Goal: Check status: Check status

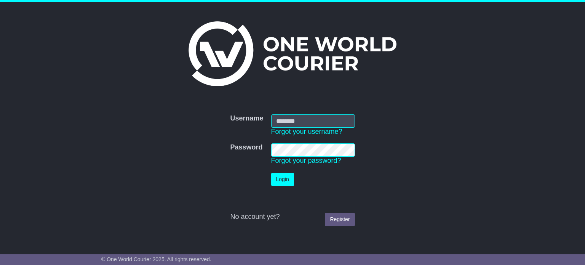
type input "**********"
click at [274, 181] on button "Login" at bounding box center [282, 178] width 23 height 13
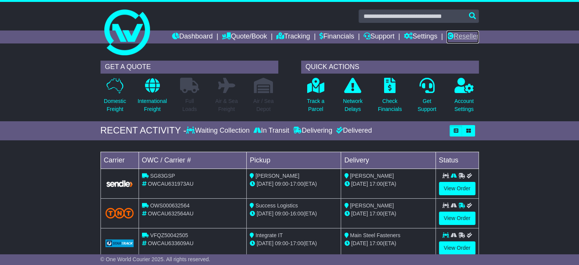
click at [452, 34] on link "Reseller" at bounding box center [463, 36] width 32 height 13
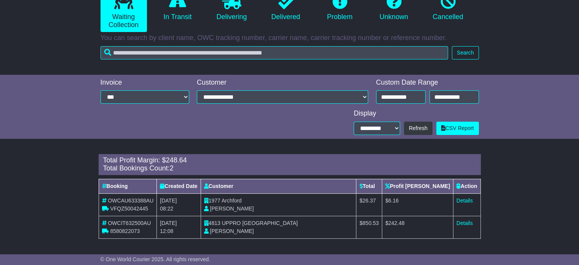
scroll to position [50, 0]
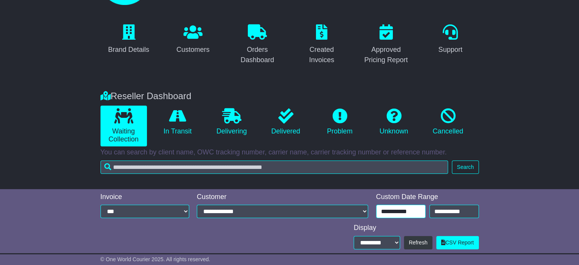
click at [413, 207] on input "**********" at bounding box center [401, 210] width 50 height 13
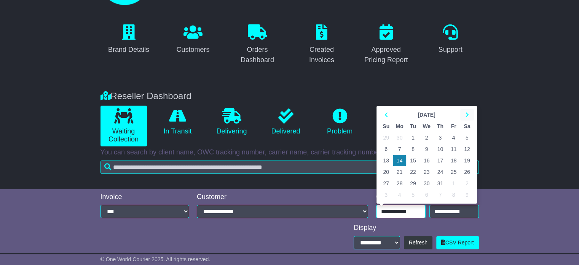
click at [467, 116] on icon at bounding box center [466, 114] width 3 height 5
click at [411, 159] on td "12" at bounding box center [412, 160] width 13 height 11
type input "**********"
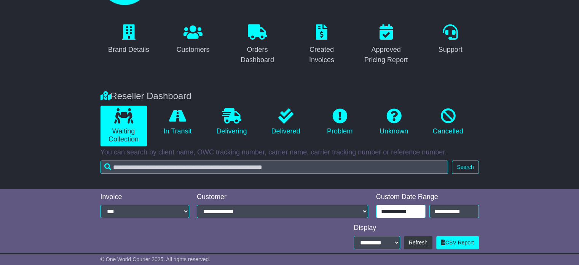
click at [414, 210] on input "**********" at bounding box center [401, 210] width 50 height 13
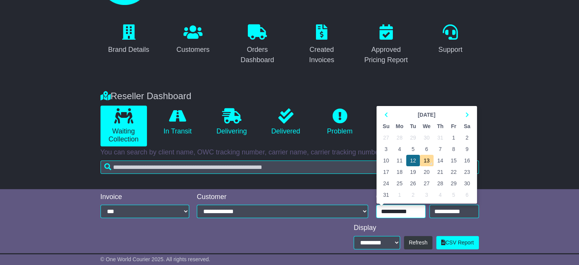
click at [409, 159] on td "12" at bounding box center [412, 160] width 13 height 11
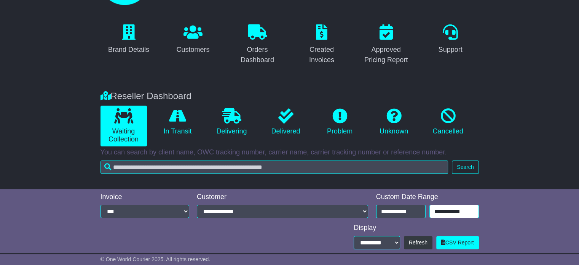
click at [437, 206] on input "**********" at bounding box center [455, 210] width 50 height 13
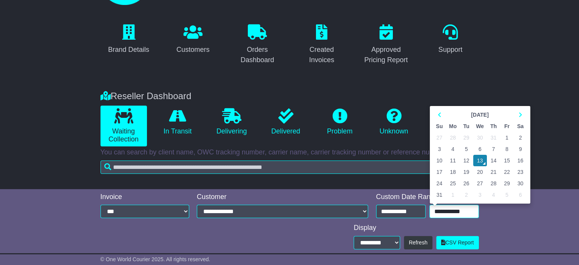
click at [466, 159] on td "12" at bounding box center [466, 160] width 13 height 11
type input "**********"
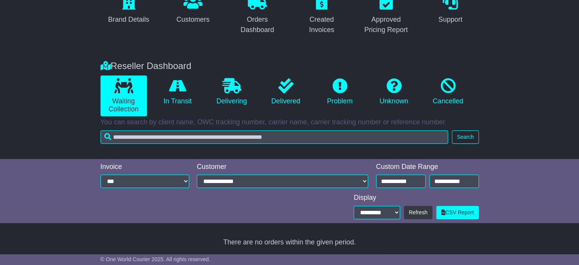
scroll to position [81, 0]
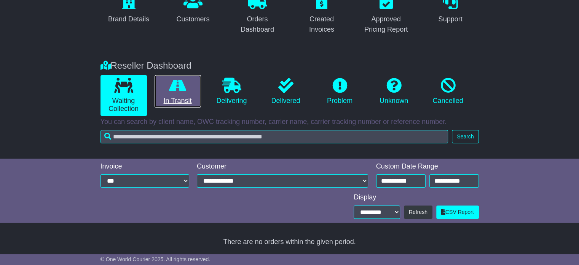
click at [184, 93] on link "In Transit" at bounding box center [178, 91] width 46 height 33
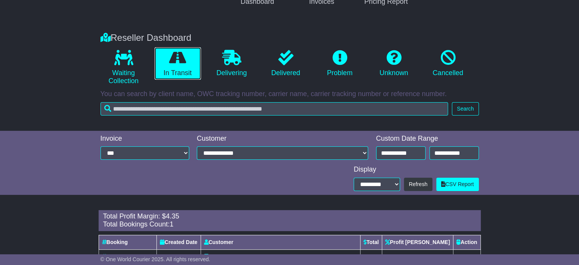
scroll to position [142, 0]
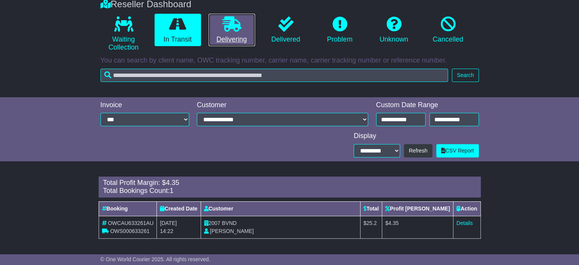
click at [235, 30] on icon at bounding box center [231, 23] width 19 height 15
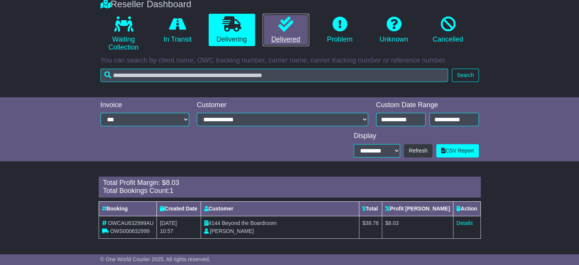
click at [289, 27] on icon at bounding box center [285, 23] width 15 height 15
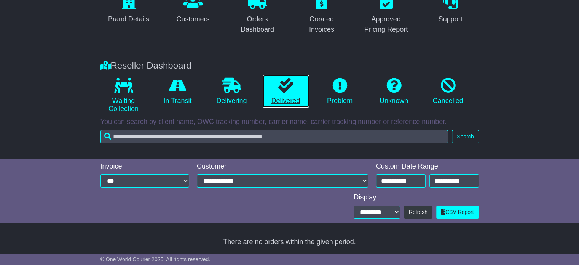
scroll to position [81, 0]
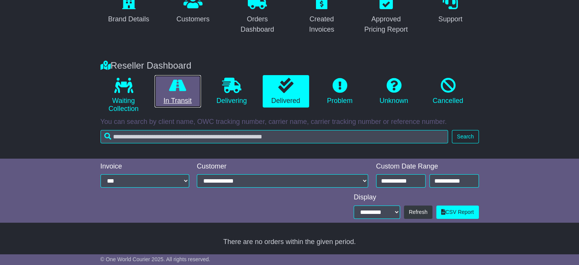
click at [195, 81] on link "In Transit" at bounding box center [178, 91] width 46 height 33
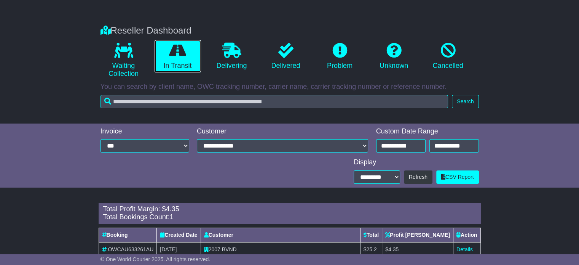
scroll to position [142, 0]
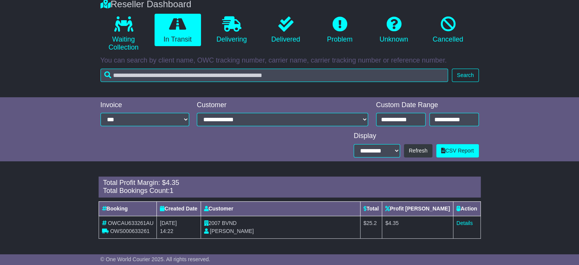
click at [236, 224] on span "BVND" at bounding box center [229, 223] width 15 height 6
click at [236, 223] on span "BVND" at bounding box center [229, 223] width 15 height 6
click at [236, 222] on span "BVND" at bounding box center [229, 223] width 15 height 6
copy span "BVND"
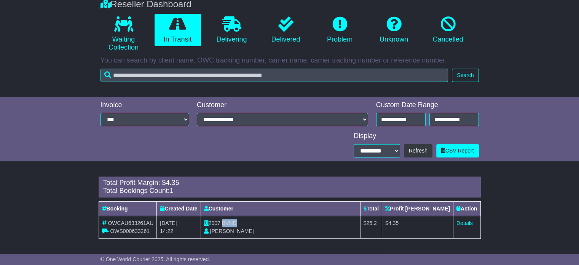
copy span "BVND"
click at [461, 222] on link "Details" at bounding box center [465, 223] width 16 height 6
click at [234, 34] on link "Delivering" at bounding box center [232, 30] width 46 height 33
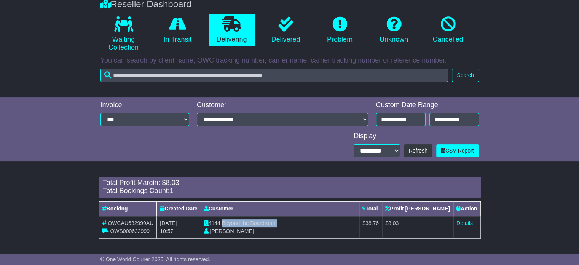
drag, startPoint x: 226, startPoint y: 225, endPoint x: 291, endPoint y: 225, distance: 65.1
click at [291, 225] on td "4144 Beyond the Boardroom Sophie Dean" at bounding box center [280, 227] width 159 height 22
copy span "Beyond the Boardroom"
click at [464, 224] on link "Details" at bounding box center [465, 223] width 16 height 6
click at [395, 123] on input "**********" at bounding box center [401, 119] width 50 height 13
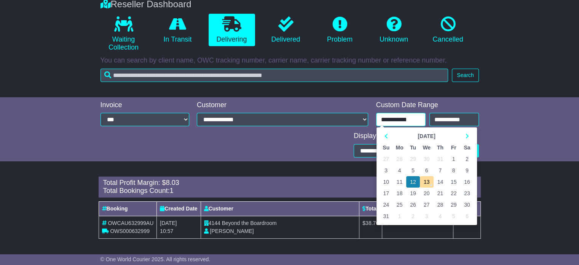
click at [401, 185] on td "11" at bounding box center [400, 181] width 14 height 11
type input "**********"
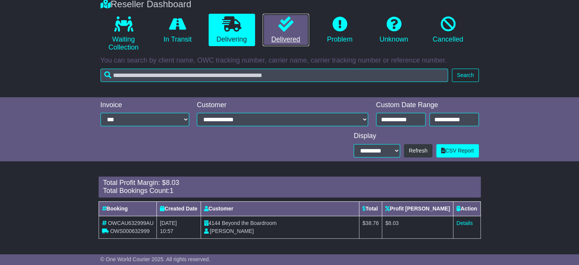
click at [275, 31] on link "Delivered" at bounding box center [286, 30] width 46 height 33
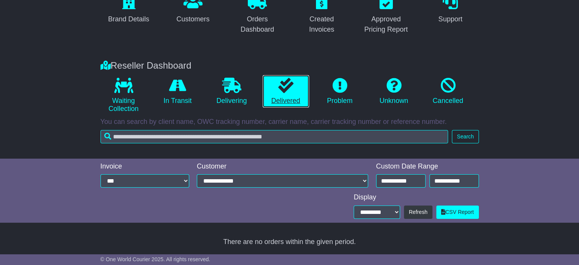
scroll to position [81, 0]
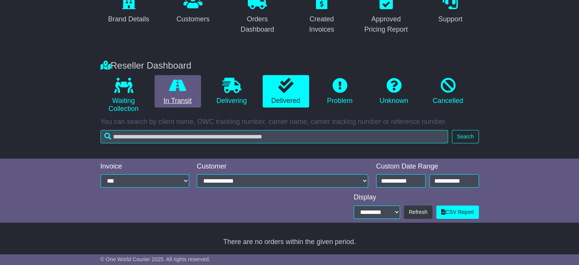
drag, startPoint x: 152, startPoint y: 74, endPoint x: 193, endPoint y: 92, distance: 44.0
click at [152, 76] on li "In Transit" at bounding box center [178, 95] width 54 height 41
click at [193, 93] on link "In Transit" at bounding box center [178, 91] width 46 height 33
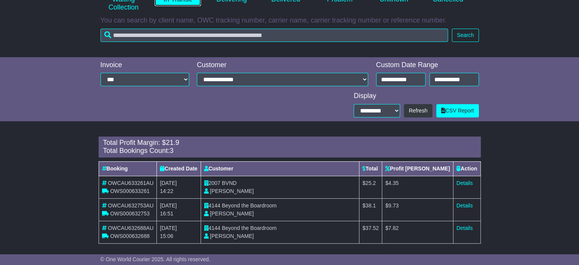
scroll to position [187, 0]
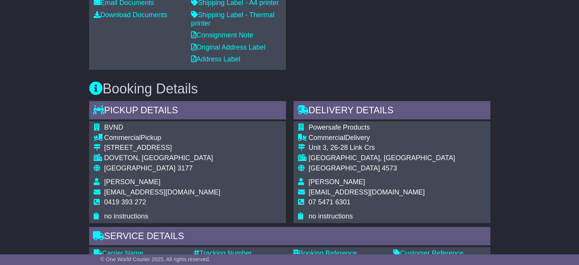
scroll to position [343, 0]
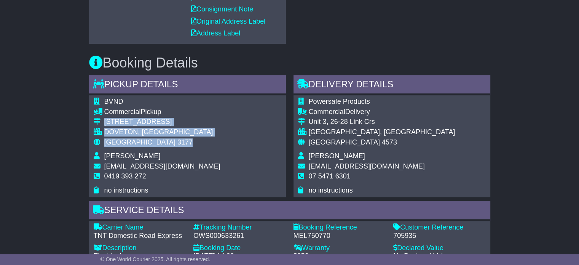
drag, startPoint x: 152, startPoint y: 132, endPoint x: 97, endPoint y: 114, distance: 57.3
click at [97, 114] on tbody "BVND Commercial Pickup 4/38 Green Street DOVETON, VIC Australia 3177 Nathan Bey…" at bounding box center [157, 145] width 127 height 97
copy tbody "4/38 Green Street DOVETON, VIC Australia 3177"
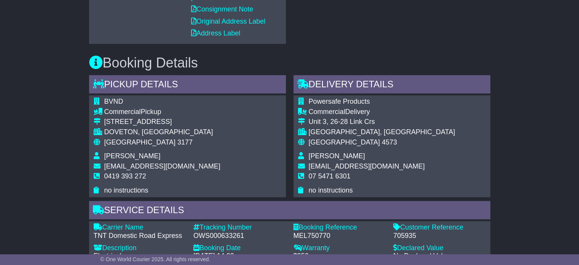
click at [133, 172] on span "0419 393 272" at bounding box center [125, 176] width 42 height 8
copy tbody "0419 393 272"
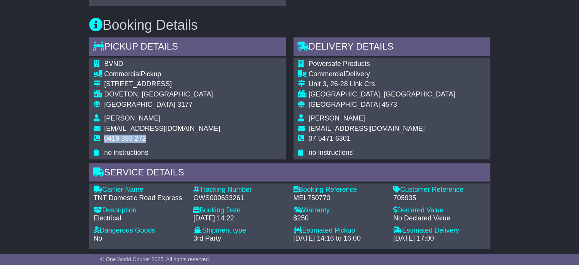
scroll to position [381, 0]
click at [229, 193] on div "OWS000633261" at bounding box center [239, 197] width 93 height 8
copy div "OWS000633261"
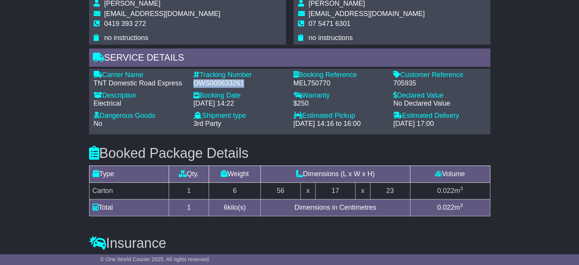
scroll to position [457, 0]
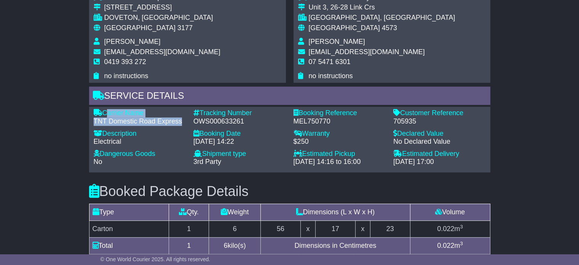
drag, startPoint x: 182, startPoint y: 114, endPoint x: 105, endPoint y: 110, distance: 77.4
click at [105, 110] on div "Carrier Name - TNT Domestic Road Express" at bounding box center [140, 117] width 100 height 16
copy div "Carrier Name - TNT Domestic Road Express"
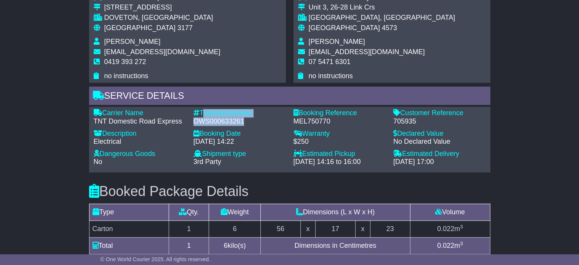
drag, startPoint x: 243, startPoint y: 115, endPoint x: 201, endPoint y: 105, distance: 43.6
click at [201, 109] on div "Tracking Number - OWS000633261" at bounding box center [240, 117] width 100 height 16
copy div "Tracking Number - OWS000633261"
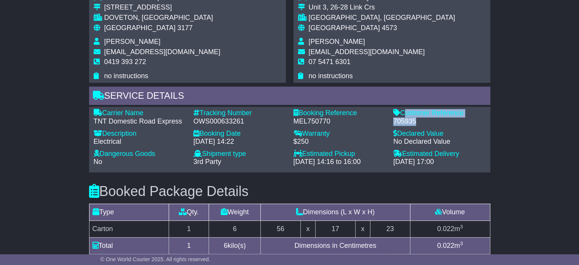
drag, startPoint x: 416, startPoint y: 113, endPoint x: 404, endPoint y: 105, distance: 14.6
click at [404, 109] on div "Customer Reference - 705935" at bounding box center [440, 117] width 100 height 16
copy div "Customer Reference - 705935"
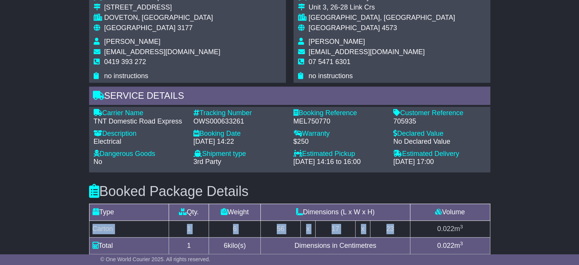
drag, startPoint x: 91, startPoint y: 220, endPoint x: 400, endPoint y: 216, distance: 308.8
click at [400, 220] on tr "Carton 1 6 56 x 17 x 23 0.022 m 3" at bounding box center [289, 228] width 401 height 17
copy tr "Carton 1 6 56 x 17 x 23"
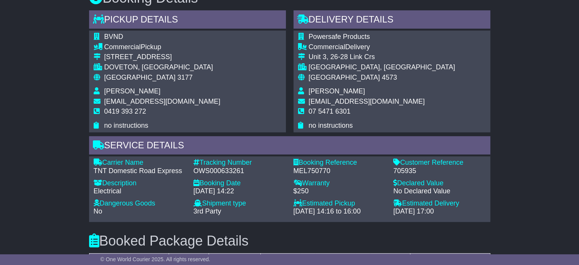
scroll to position [381, 0]
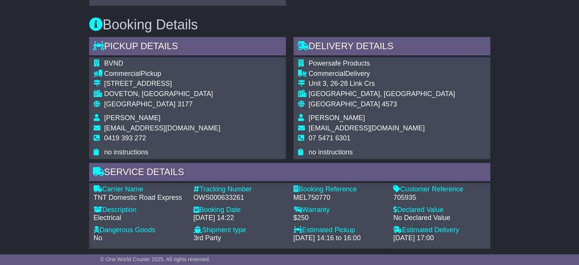
click at [338, 114] on span "Michael McIlrick" at bounding box center [337, 118] width 56 height 8
copy tbody "Michael McIlrick"
click at [324, 134] on span "07 5471 6301" at bounding box center [330, 138] width 42 height 8
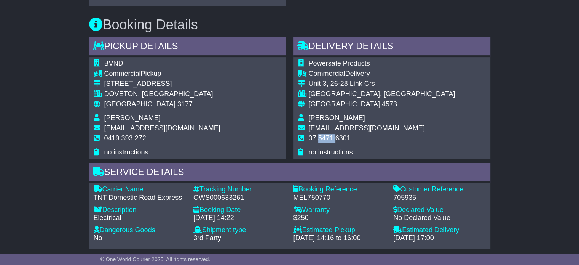
click at [324, 134] on span "07 5471 6301" at bounding box center [330, 138] width 42 height 8
click at [323, 134] on span "07 5471 6301" at bounding box center [330, 138] width 42 height 8
copy tbody "07 5471 6301"
click at [131, 100] on div "Australia 3177" at bounding box center [162, 104] width 116 height 8
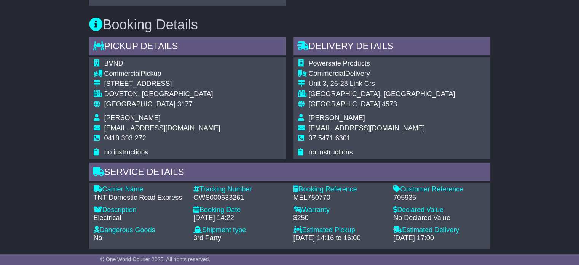
click at [148, 80] on div "4/38 Green Street" at bounding box center [162, 84] width 116 height 8
click at [131, 100] on div "Australia 3177" at bounding box center [162, 104] width 116 height 8
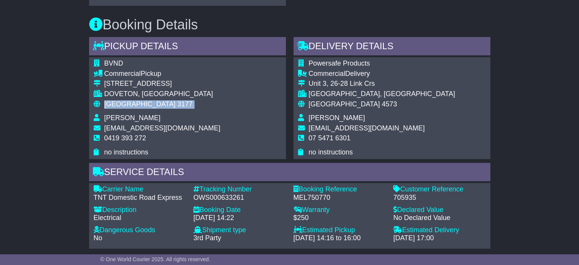
click at [131, 100] on div "Australia 3177" at bounding box center [162, 104] width 116 height 8
click at [382, 100] on span "4573" at bounding box center [389, 104] width 15 height 8
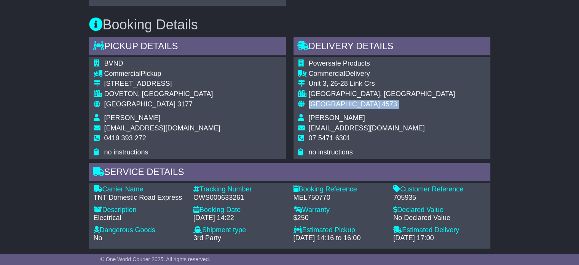
click at [382, 100] on span "4573" at bounding box center [389, 104] width 15 height 8
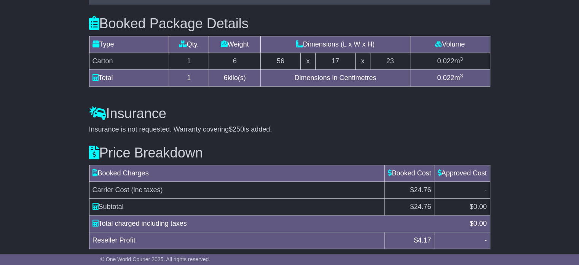
scroll to position [645, 0]
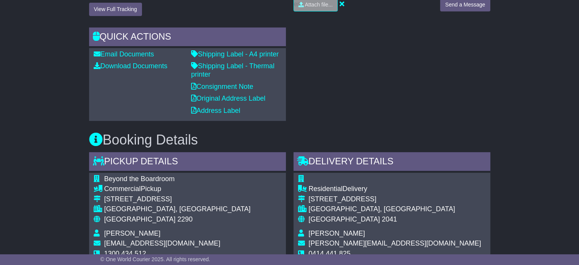
scroll to position [305, 0]
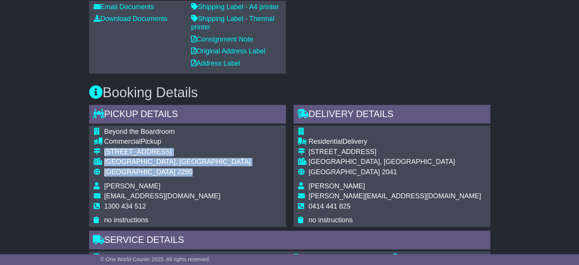
drag, startPoint x: 149, startPoint y: 172, endPoint x: 102, endPoint y: 151, distance: 51.5
click at [102, 151] on tbody "Beyond the Boardroom Commercial Pickup [STREET_ADDRESS] [GEOGRAPHIC_DATA], [GEO…" at bounding box center [172, 176] width 157 height 97
copy tbody "[STREET_ADDRESS]"
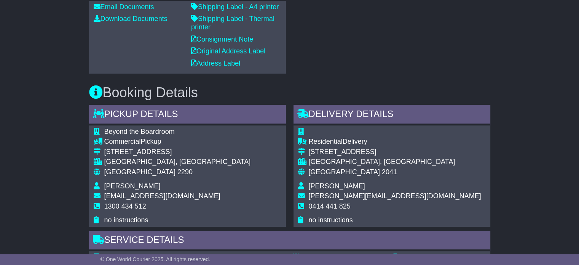
click at [133, 203] on span "1300 434 512" at bounding box center [125, 206] width 42 height 8
click at [133, 204] on span "1300 434 512" at bounding box center [125, 206] width 42 height 8
copy tbody "1300 434 512"
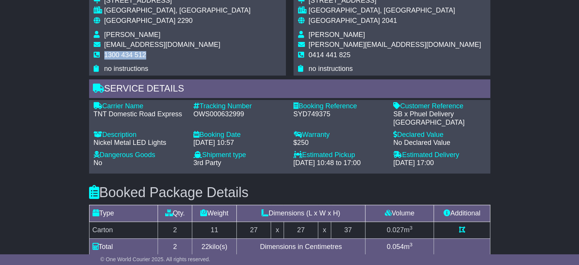
scroll to position [457, 0]
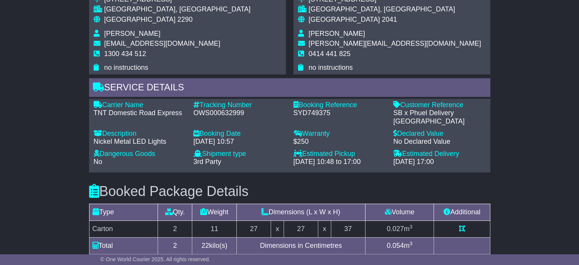
click at [213, 113] on div "OWS000632999" at bounding box center [239, 113] width 93 height 8
copy div "OWS000632999"
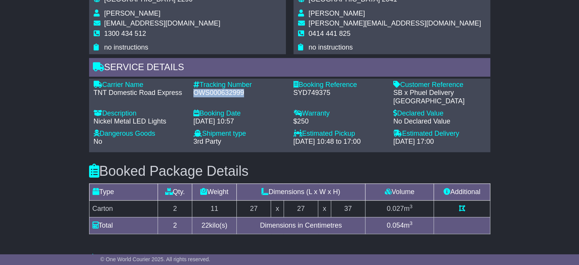
scroll to position [495, 0]
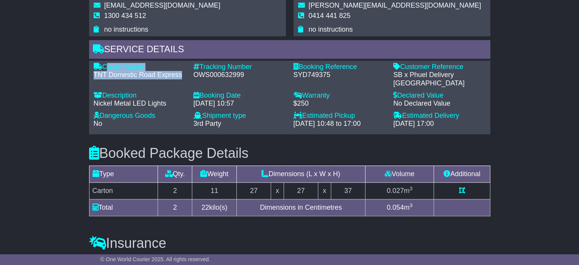
drag, startPoint x: 180, startPoint y: 73, endPoint x: 105, endPoint y: 64, distance: 75.6
click at [105, 64] on div "Carrier Name - TNT Domestic Road Express" at bounding box center [140, 75] width 100 height 25
copy div "Carrier Name - TNT Domestic Road Express"
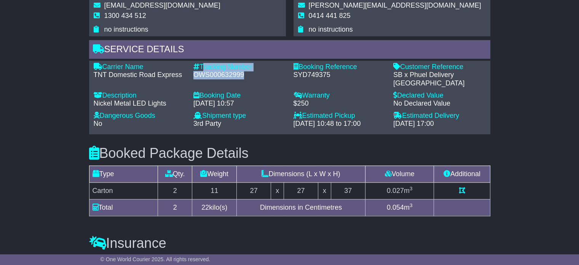
drag, startPoint x: 244, startPoint y: 73, endPoint x: 203, endPoint y: 67, distance: 41.6
click at [203, 67] on div "Tracking Number - OWS000632999" at bounding box center [240, 75] width 100 height 25
copy div "Tracking Number - OWS000632999"
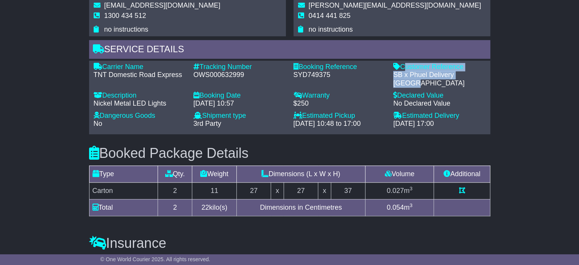
drag, startPoint x: 477, startPoint y: 72, endPoint x: 404, endPoint y: 67, distance: 74.0
click at [404, 67] on div "Customer Reference - SB x Phuel Delivery [GEOGRAPHIC_DATA]" at bounding box center [440, 75] width 100 height 25
copy div "Customer Reference - SB x Phuel Delivery [GEOGRAPHIC_DATA]"
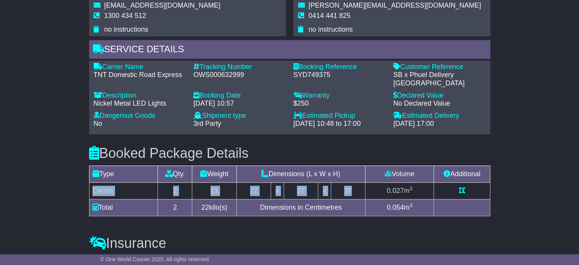
drag, startPoint x: 93, startPoint y: 182, endPoint x: 354, endPoint y: 184, distance: 261.6
click at [354, 184] on tr "Carton 2 11 27 x 27 x 37 0.027 m 3" at bounding box center [289, 190] width 401 height 17
copy tr "Carton 2 11 27 x 27 x 37"
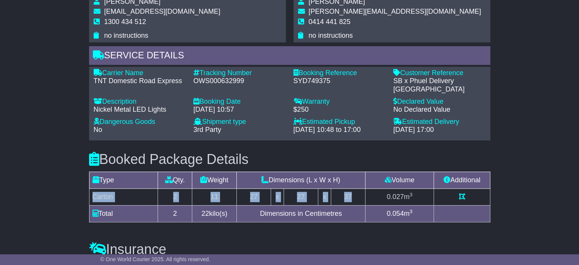
scroll to position [419, 0]
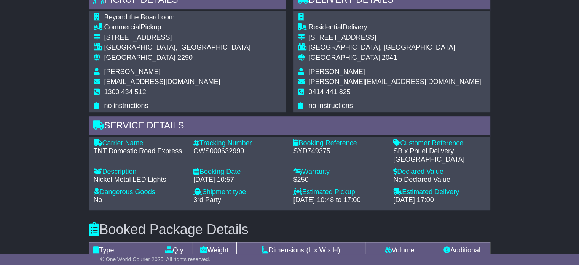
click at [332, 75] on td "[PERSON_NAME]" at bounding box center [395, 73] width 172 height 10
click at [337, 69] on span "[PERSON_NAME]" at bounding box center [337, 72] width 56 height 8
copy tbody "[PERSON_NAME]"
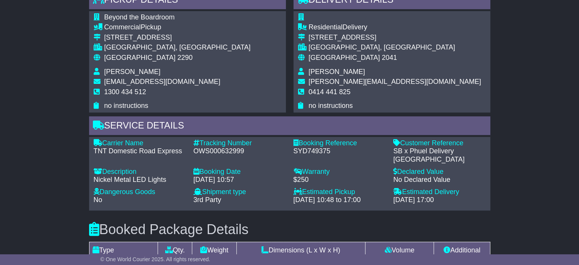
click at [330, 94] on span "0414 441 825" at bounding box center [330, 92] width 42 height 8
copy tbody "0414 441 825"
click at [116, 56] on span "[GEOGRAPHIC_DATA]" at bounding box center [139, 58] width 71 height 8
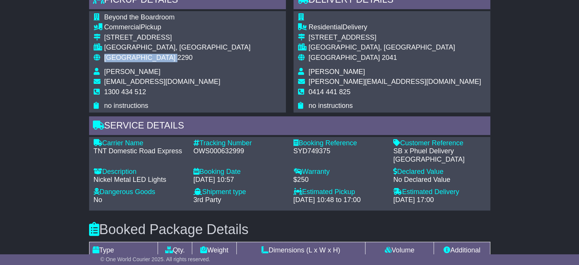
click at [116, 56] on span "[GEOGRAPHIC_DATA]" at bounding box center [139, 58] width 71 height 8
click at [336, 50] on div "[GEOGRAPHIC_DATA], [GEOGRAPHIC_DATA]" at bounding box center [395, 47] width 172 height 8
click at [336, 51] on div "[GEOGRAPHIC_DATA], [GEOGRAPHIC_DATA]" at bounding box center [395, 47] width 172 height 8
click at [382, 54] on span "2041" at bounding box center [389, 58] width 15 height 8
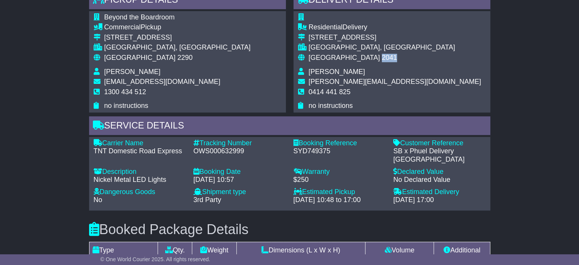
click at [382, 54] on span "2041" at bounding box center [389, 58] width 15 height 8
click at [382, 56] on span "2041" at bounding box center [389, 58] width 15 height 8
click at [333, 57] on span "[GEOGRAPHIC_DATA]" at bounding box center [344, 58] width 71 height 8
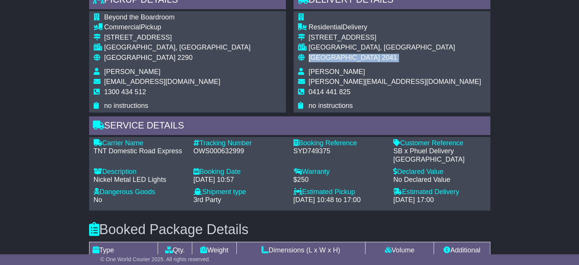
click at [333, 57] on span "[GEOGRAPHIC_DATA]" at bounding box center [344, 58] width 71 height 8
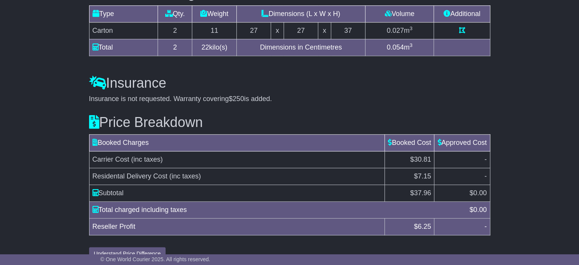
scroll to position [659, 0]
